Goal: Information Seeking & Learning: Check status

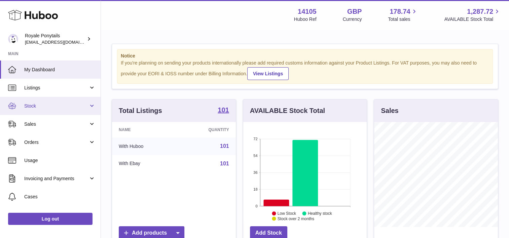
scroll to position [105, 124]
click at [30, 105] on span "Stock" at bounding box center [56, 106] width 64 height 6
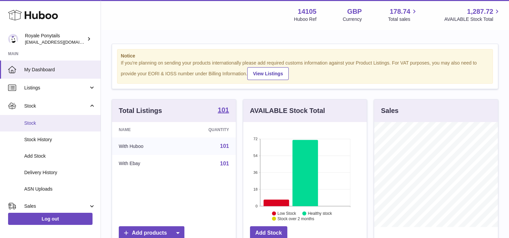
click at [42, 122] on span "Stock" at bounding box center [59, 123] width 71 height 6
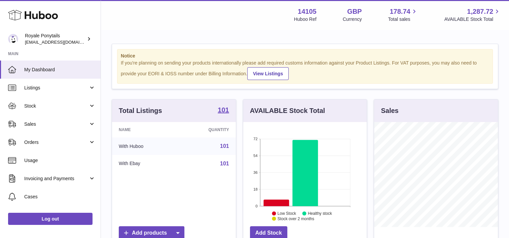
scroll to position [105, 124]
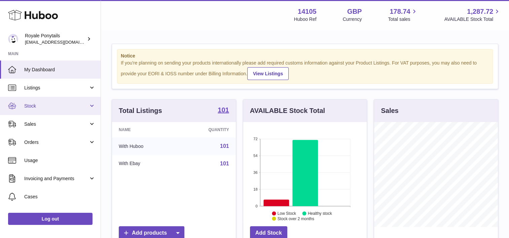
click at [38, 114] on link "Stock" at bounding box center [50, 106] width 101 height 18
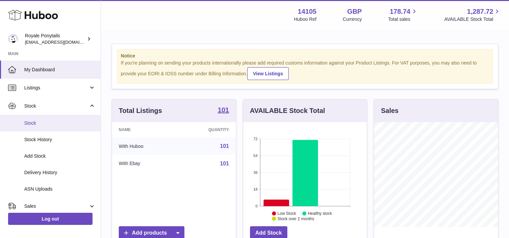
click at [36, 131] on link "Stock" at bounding box center [50, 123] width 101 height 16
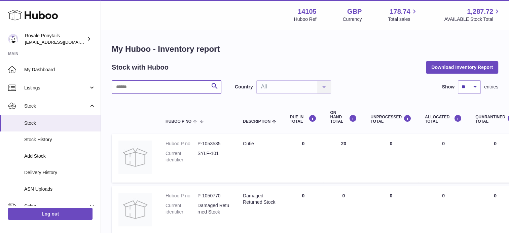
click at [132, 89] on input "text" at bounding box center [167, 86] width 110 height 13
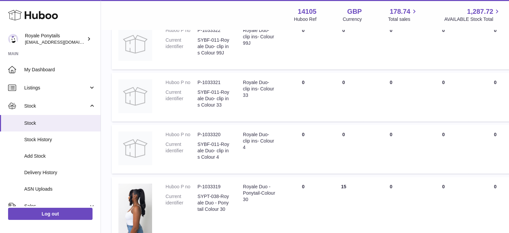
scroll to position [529, 0]
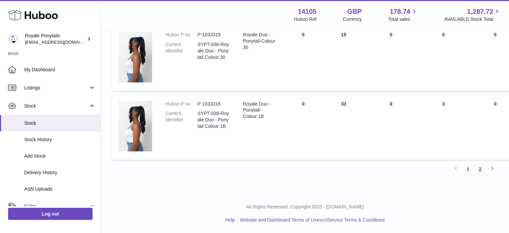
click at [480, 172] on link "2" at bounding box center [480, 169] width 12 height 12
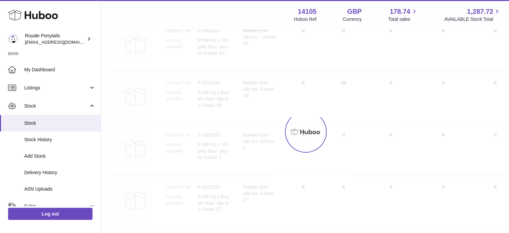
scroll to position [30, 0]
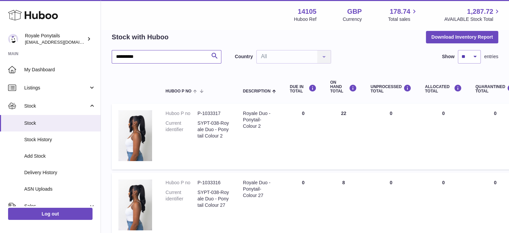
click at [139, 55] on input "**********" at bounding box center [167, 56] width 110 height 13
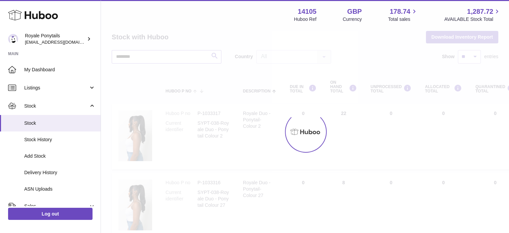
type input "*********"
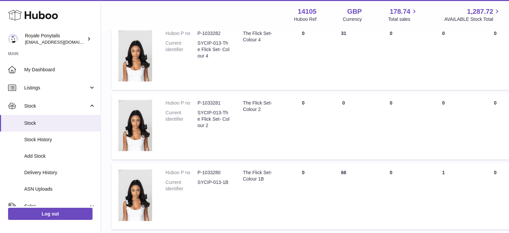
scroll to position [442, 0]
